Goal: Task Accomplishment & Management: Manage account settings

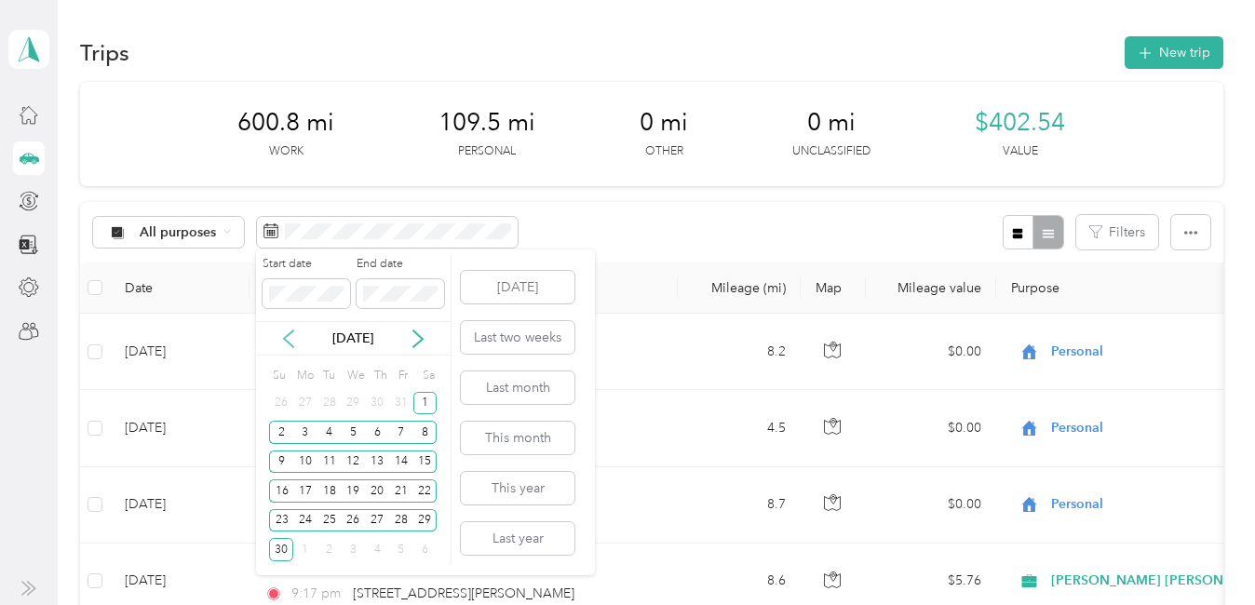
click at [292, 332] on icon at bounding box center [288, 339] width 19 height 19
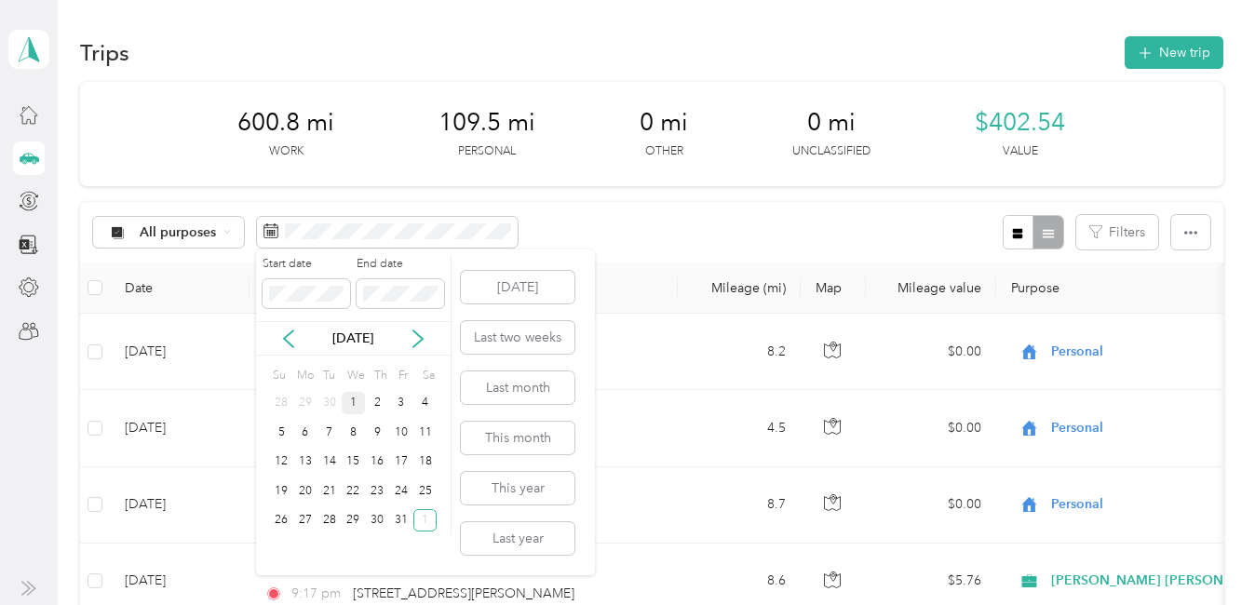
click at [358, 409] on div "1" at bounding box center [354, 403] width 24 height 23
click at [404, 521] on div "31" at bounding box center [401, 520] width 24 height 23
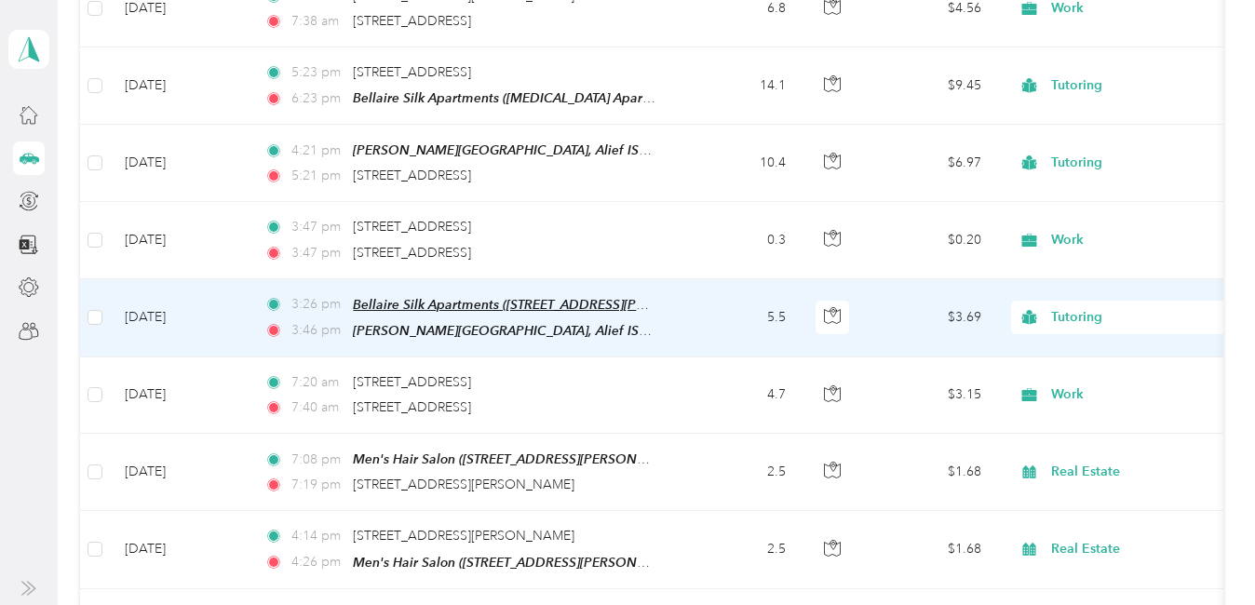
scroll to position [5121, 0]
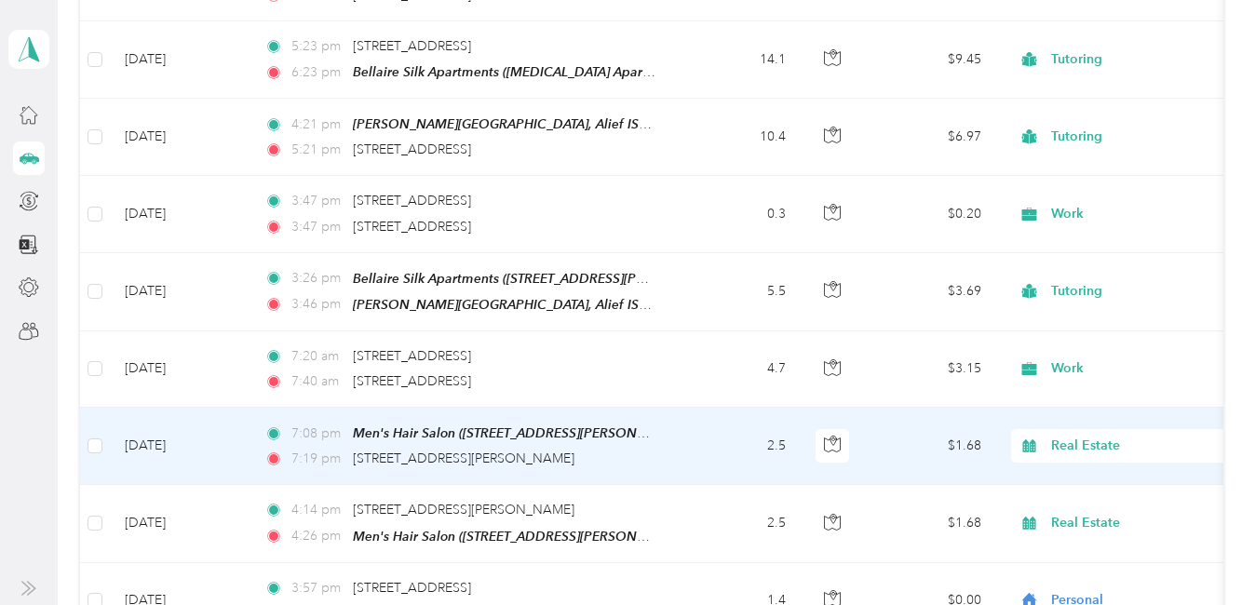
click at [1078, 441] on span "Real Estate" at bounding box center [1136, 446] width 170 height 20
click at [1094, 211] on span "Personal" at bounding box center [1226, 208] width 337 height 20
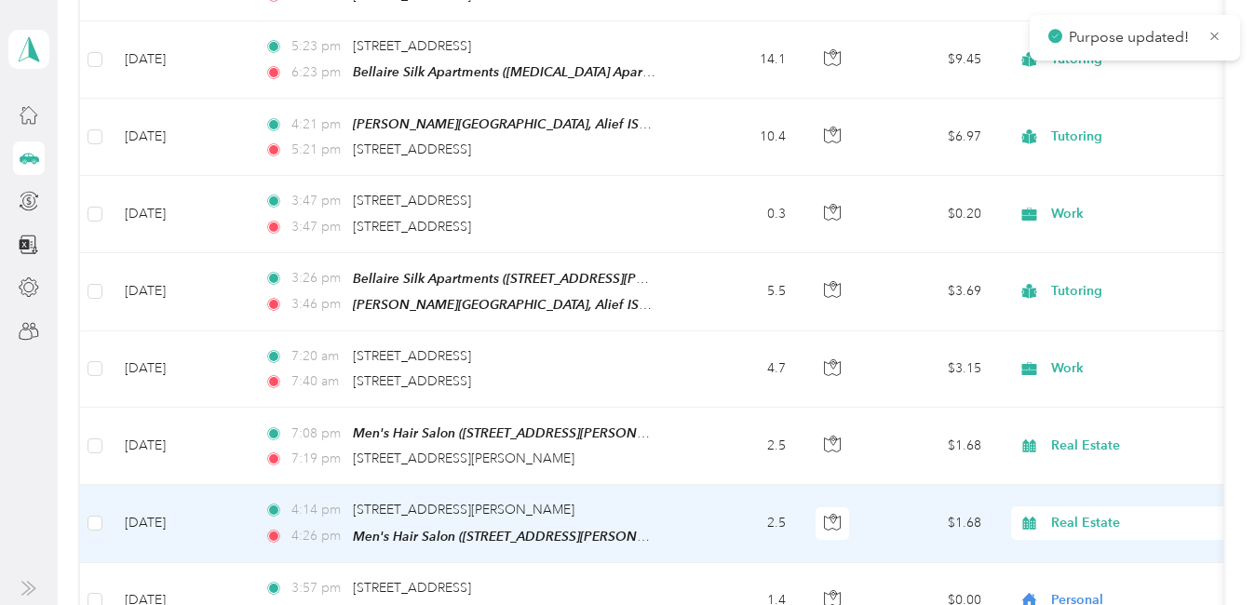
click at [1084, 513] on span "Real Estate" at bounding box center [1136, 523] width 170 height 20
drag, startPoint x: 1080, startPoint y: 283, endPoint x: 1166, endPoint y: 388, distance: 135.7
click at [1080, 284] on span "Personal" at bounding box center [1226, 285] width 337 height 20
